Goal: Task Accomplishment & Management: Use online tool/utility

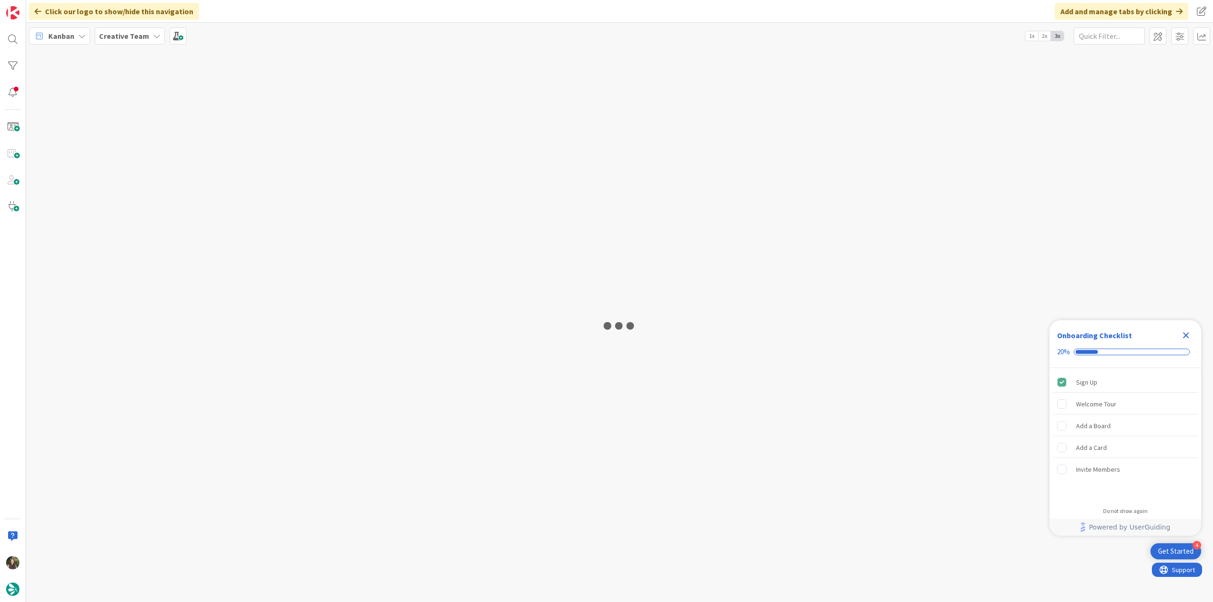
click at [1185, 333] on icon "Close Checklist" at bounding box center [1186, 335] width 11 height 11
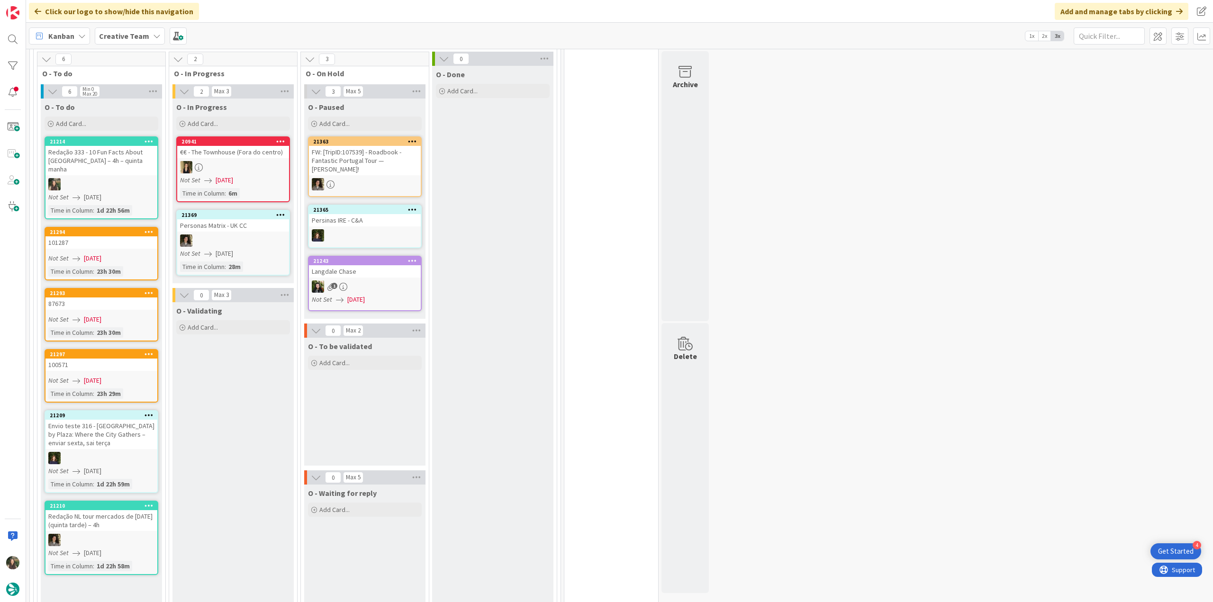
scroll to position [186, 0]
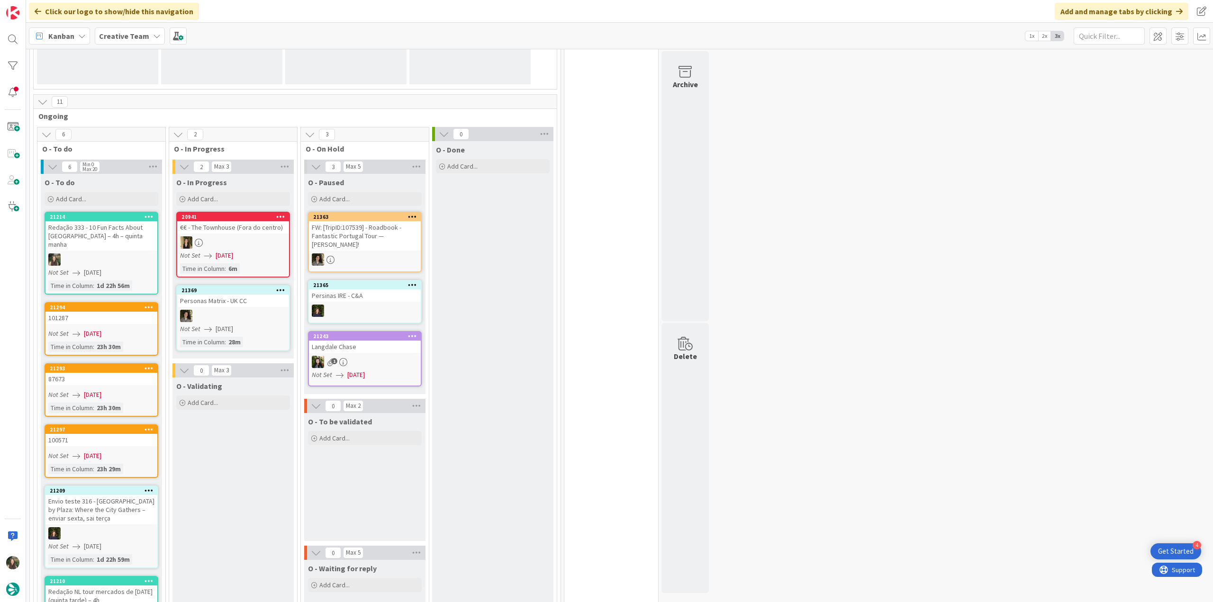
click at [127, 268] on div "Not Set [DATE]" at bounding box center [102, 273] width 109 height 10
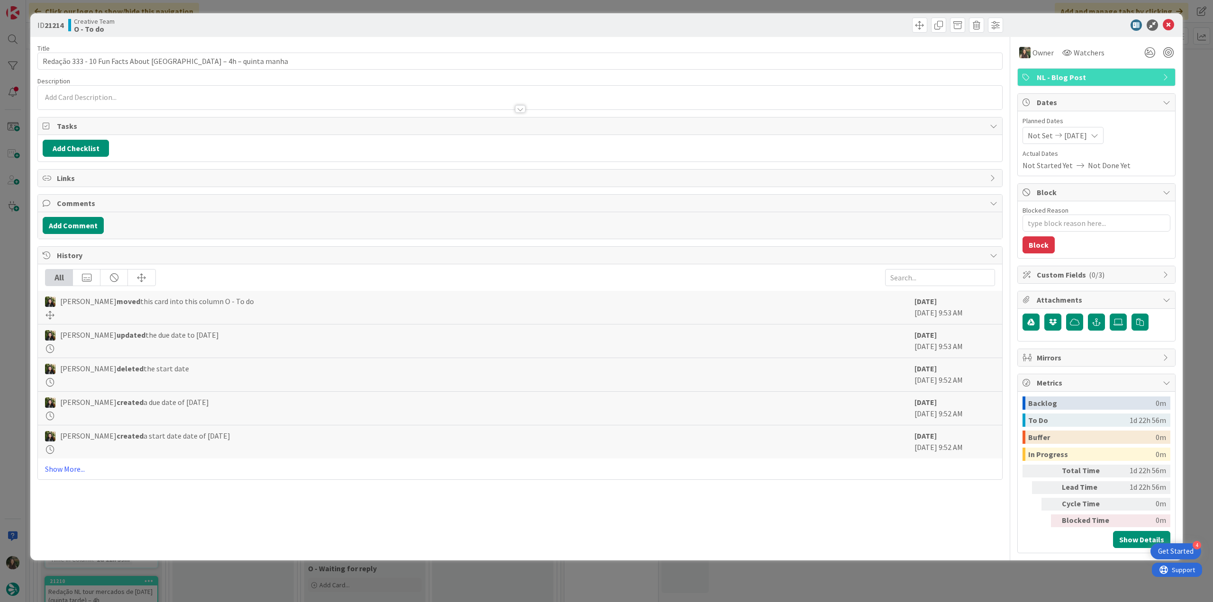
type textarea "x"
click at [18, 281] on div "ID 21214 Creative Team O - To do Title 60 / 128 Redação 333 - 10 Fun Facts Abou…" at bounding box center [606, 301] width 1213 height 602
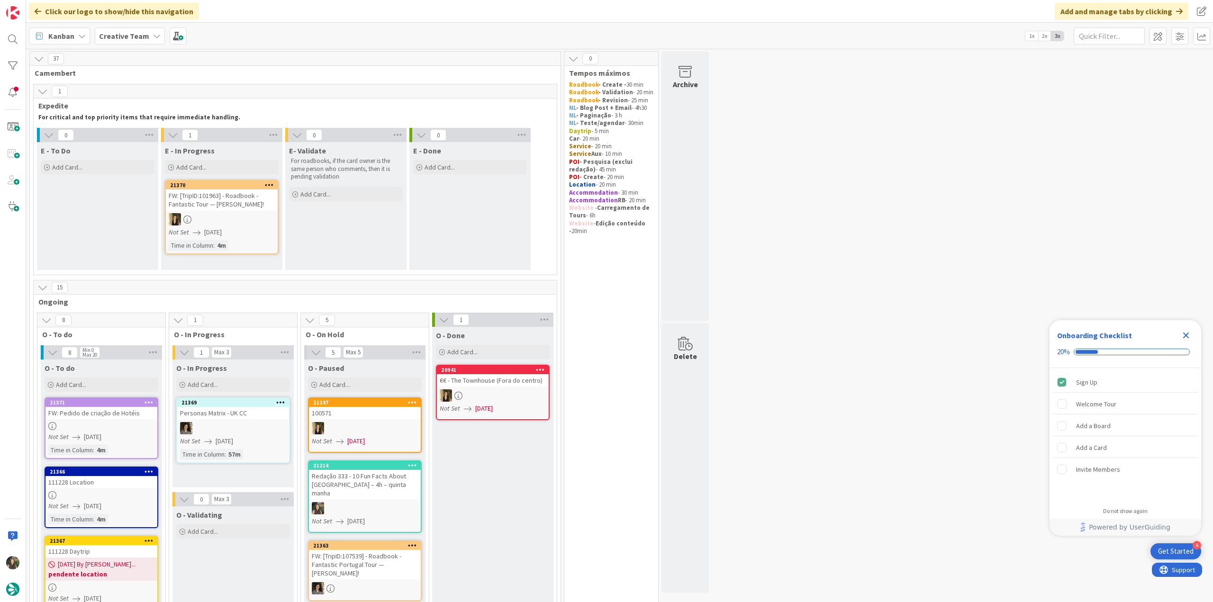
click at [1185, 336] on icon "Close Checklist" at bounding box center [1186, 335] width 11 height 11
